Goal: Task Accomplishment & Management: Use online tool/utility

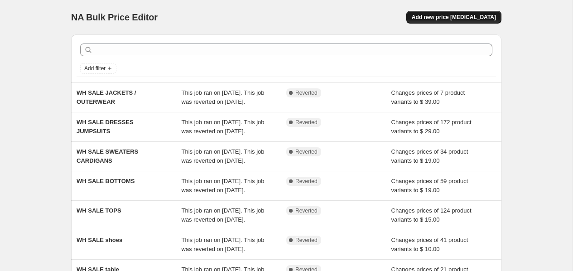
click at [458, 14] on span "Add new price [MEDICAL_DATA]" at bounding box center [454, 17] width 84 height 7
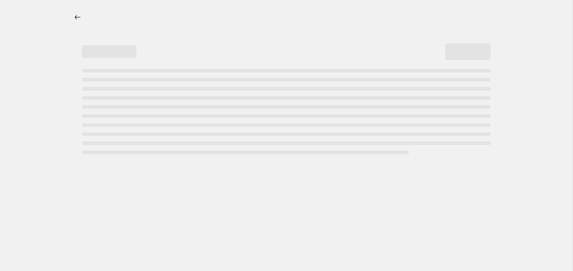
select select "percentage"
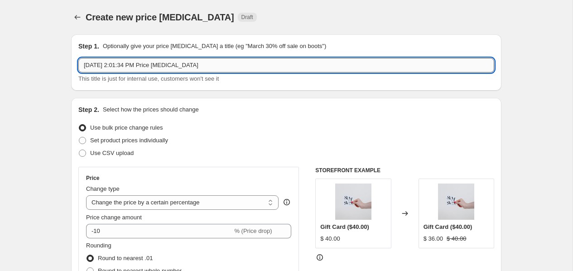
click at [158, 63] on input "[DATE] 2:01:34 PM Price [MEDICAL_DATA]" at bounding box center [286, 65] width 416 height 14
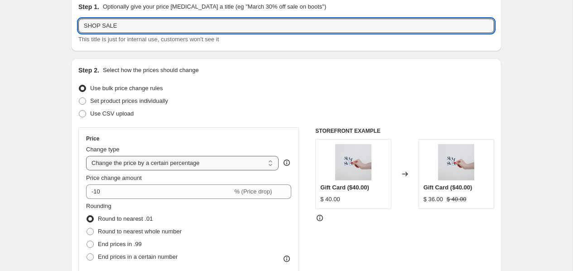
scroll to position [50, 0]
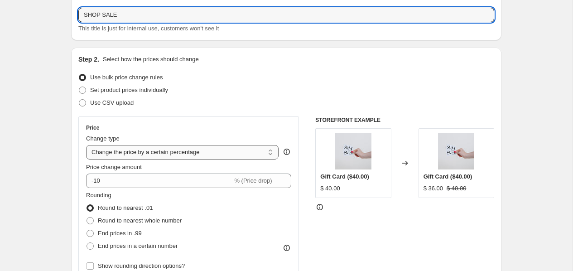
type input "SHOP SALE"
click at [128, 153] on select "Change the price to a certain amount Change the price by a certain amount Chang…" at bounding box center [182, 152] width 192 height 14
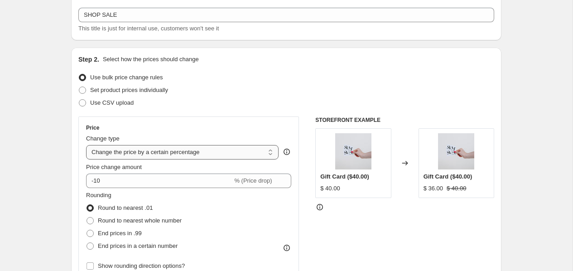
click at [86, 145] on select "Change the price to a certain amount Change the price by a certain amount Chang…" at bounding box center [182, 152] width 192 height 14
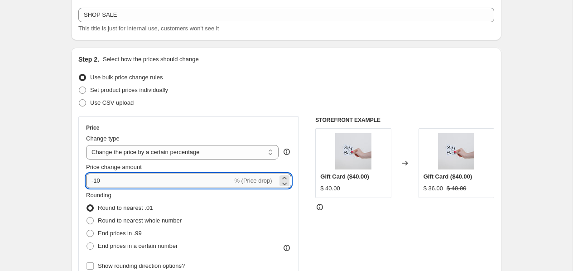
click at [129, 178] on input "-10" at bounding box center [159, 180] width 146 height 14
type input "-1"
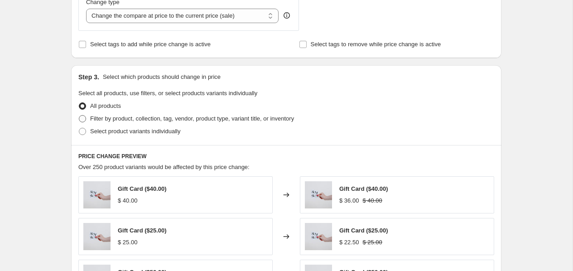
scroll to position [373, 0]
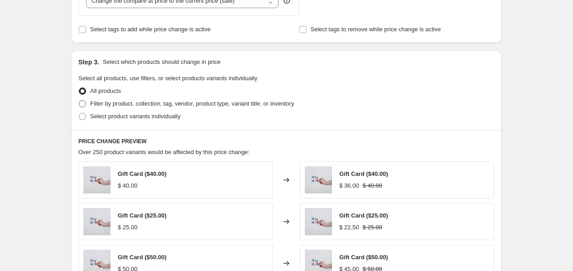
type input "-60"
click at [163, 103] on span "Filter by product, collection, tag, vendor, product type, variant title, or inv…" at bounding box center [192, 103] width 204 height 7
click at [79, 101] on input "Filter by product, collection, tag, vendor, product type, variant title, or inv…" at bounding box center [79, 100] width 0 height 0
radio input "true"
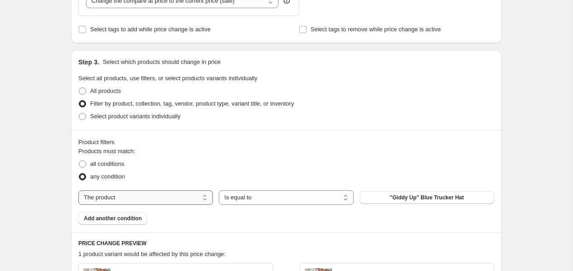
click at [141, 195] on select "The product The product's collection The product's tag The product's vendor The…" at bounding box center [145, 197] width 134 height 14
select select "collection"
click at [410, 195] on span "ALL SALE 2025" at bounding box center [427, 197] width 40 height 7
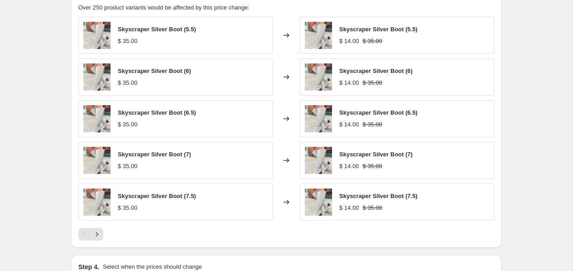
scroll to position [691, 0]
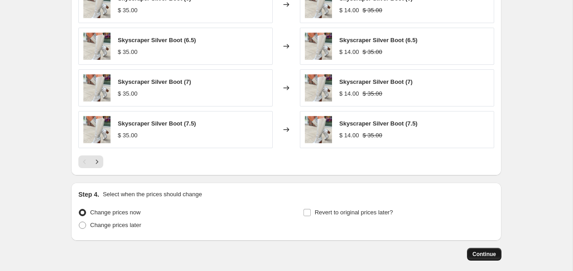
click at [475, 250] on span "Continue" at bounding box center [484, 253] width 24 height 7
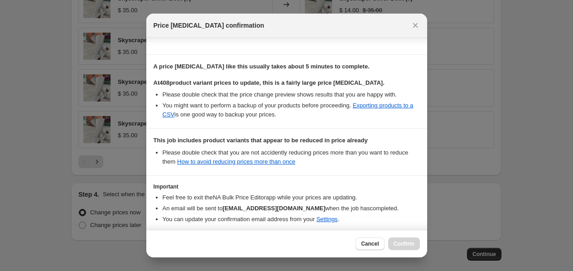
scroll to position [158, 0]
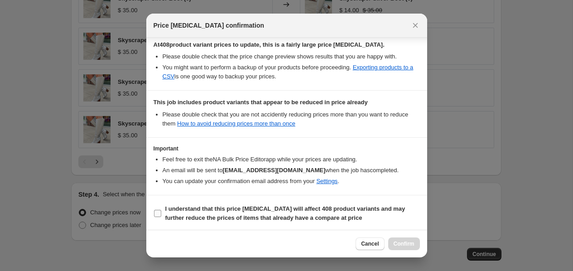
click at [262, 211] on span "I understand that this price [MEDICAL_DATA] will affect 408 product variants an…" at bounding box center [292, 213] width 254 height 18
click at [161, 211] on input "I understand that this price [MEDICAL_DATA] will affect 408 product variants an…" at bounding box center [157, 213] width 7 height 7
checkbox input "true"
click at [399, 239] on button "Confirm" at bounding box center [404, 243] width 32 height 13
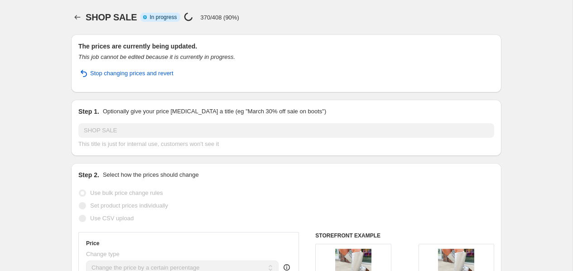
select select "percentage"
select select "collection"
